Goal: Navigation & Orientation: Understand site structure

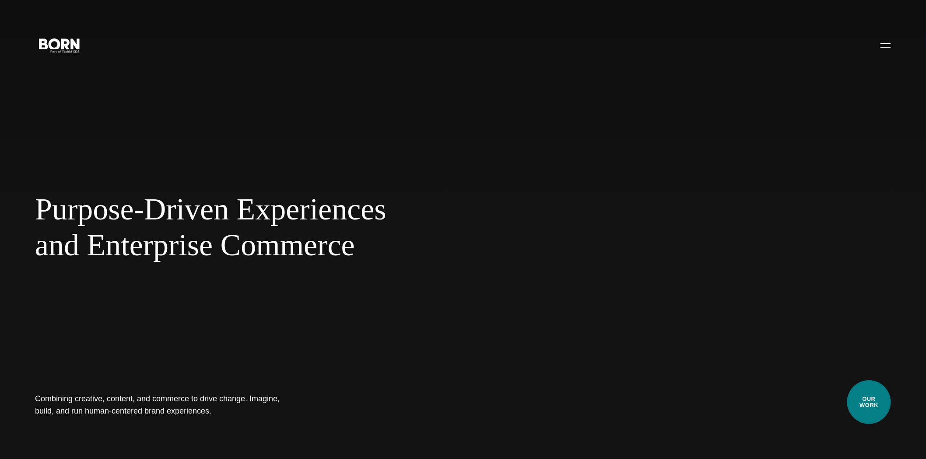
click at [879, 422] on link "Our Work" at bounding box center [869, 403] width 44 height 44
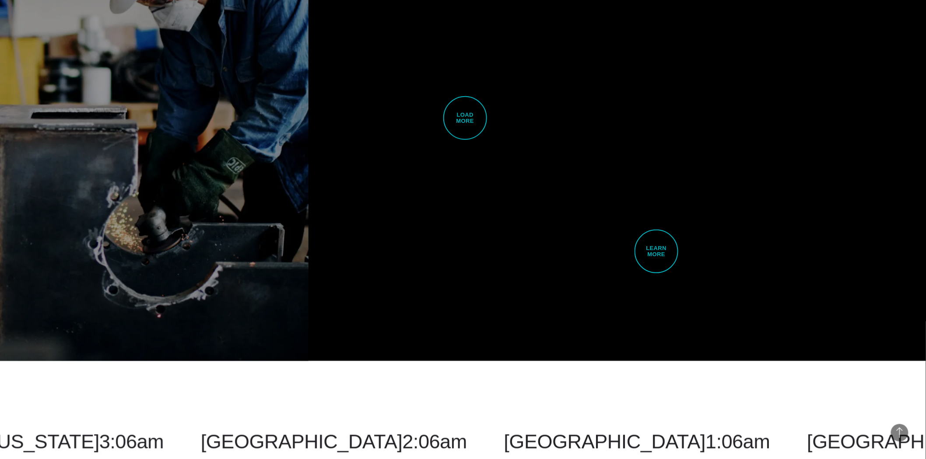
scroll to position [3402, 0]
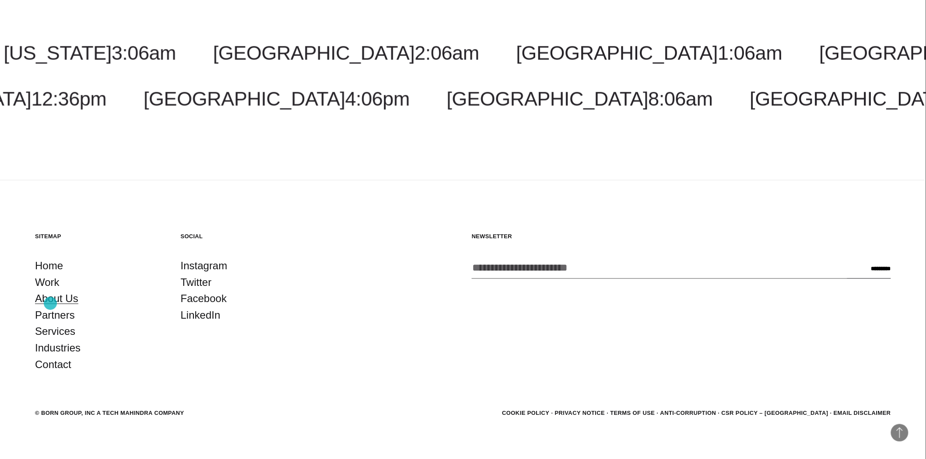
click at [50, 304] on link "About Us" at bounding box center [56, 299] width 43 height 17
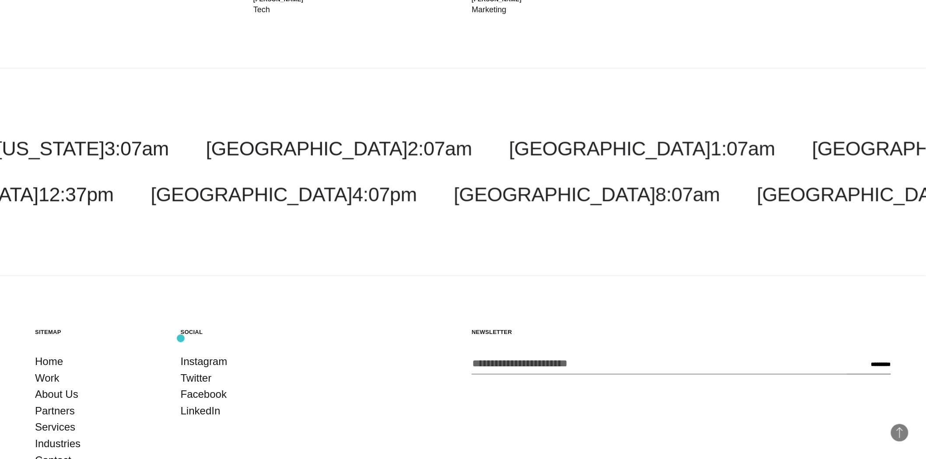
scroll to position [3558, 0]
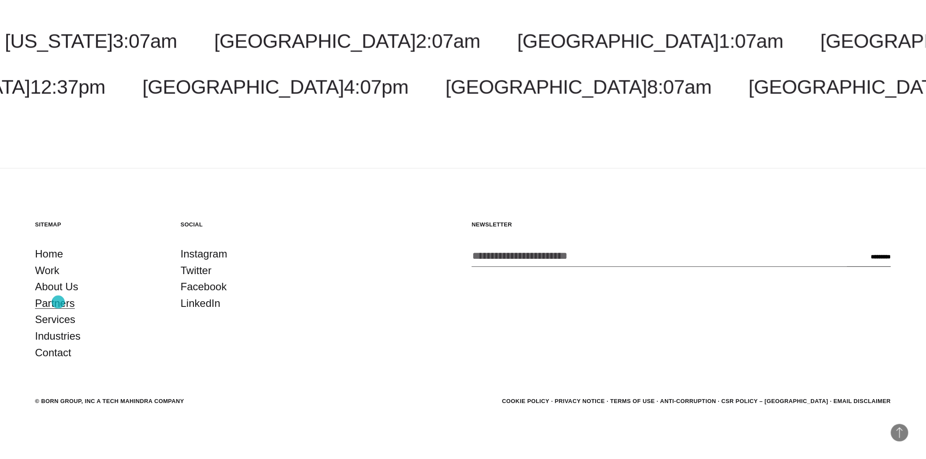
click at [58, 302] on link "Partners" at bounding box center [55, 303] width 40 height 17
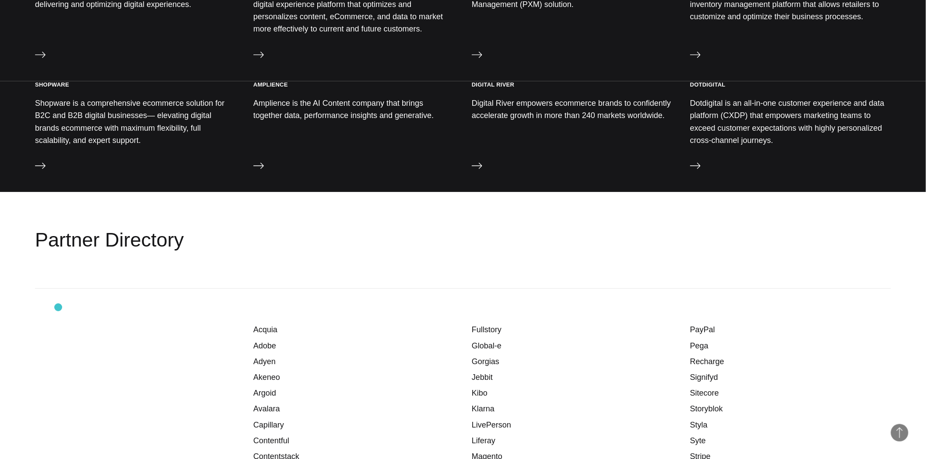
scroll to position [1020, 0]
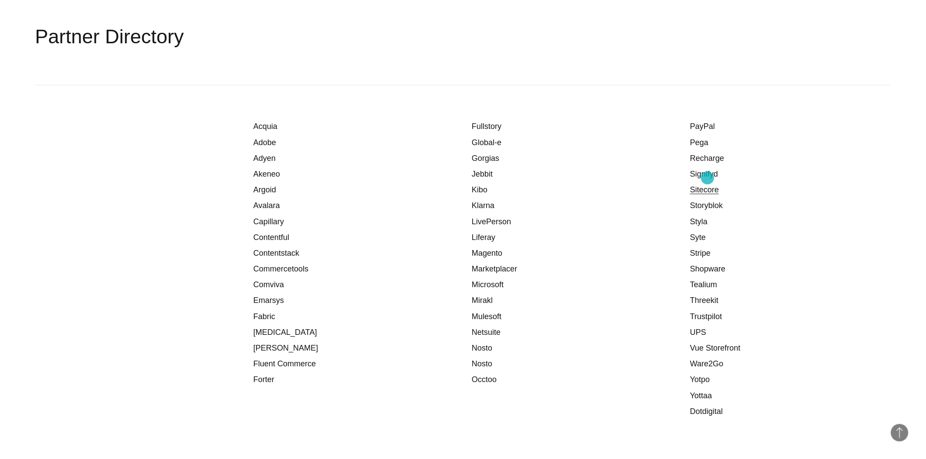
click at [707, 185] on link "Sitecore" at bounding box center [704, 189] width 29 height 9
